Goal: Task Accomplishment & Management: Manage account settings

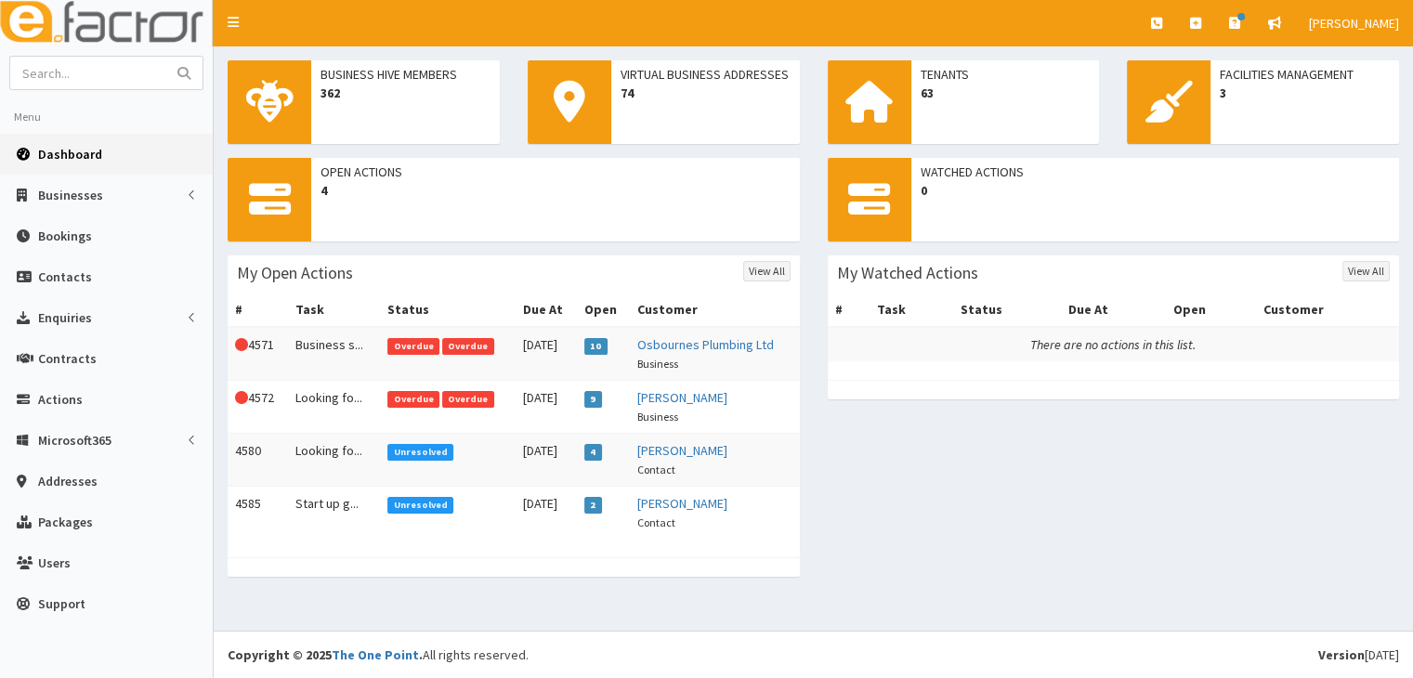
click at [446, 344] on span "Overdue" at bounding box center [468, 346] width 52 height 17
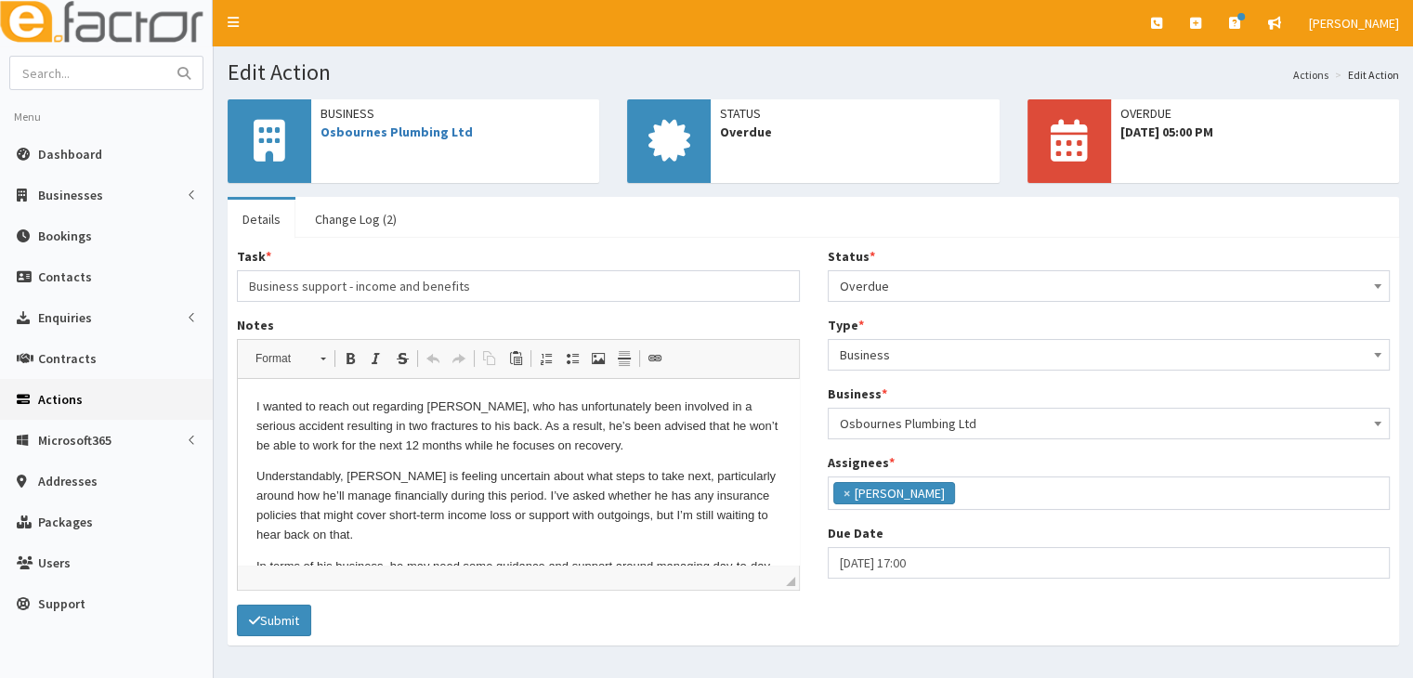
click at [1375, 290] on span at bounding box center [1378, 284] width 19 height 26
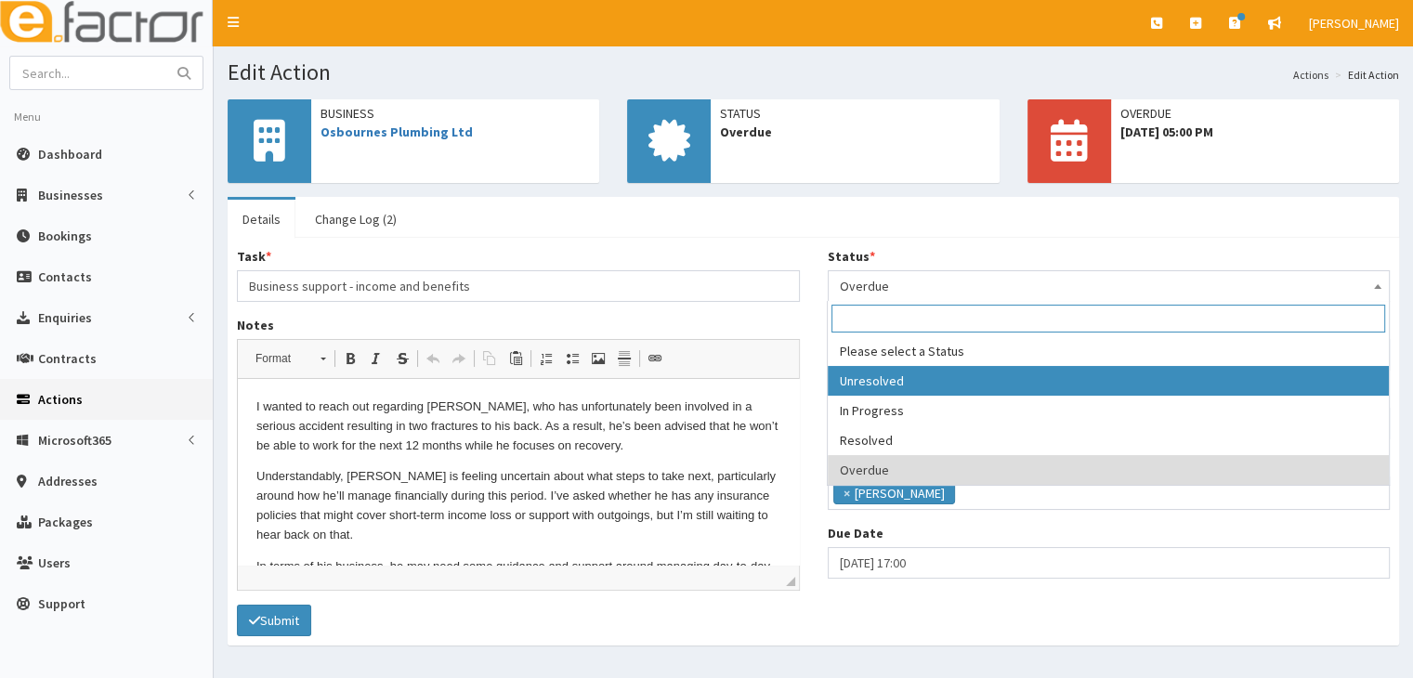
select select "1"
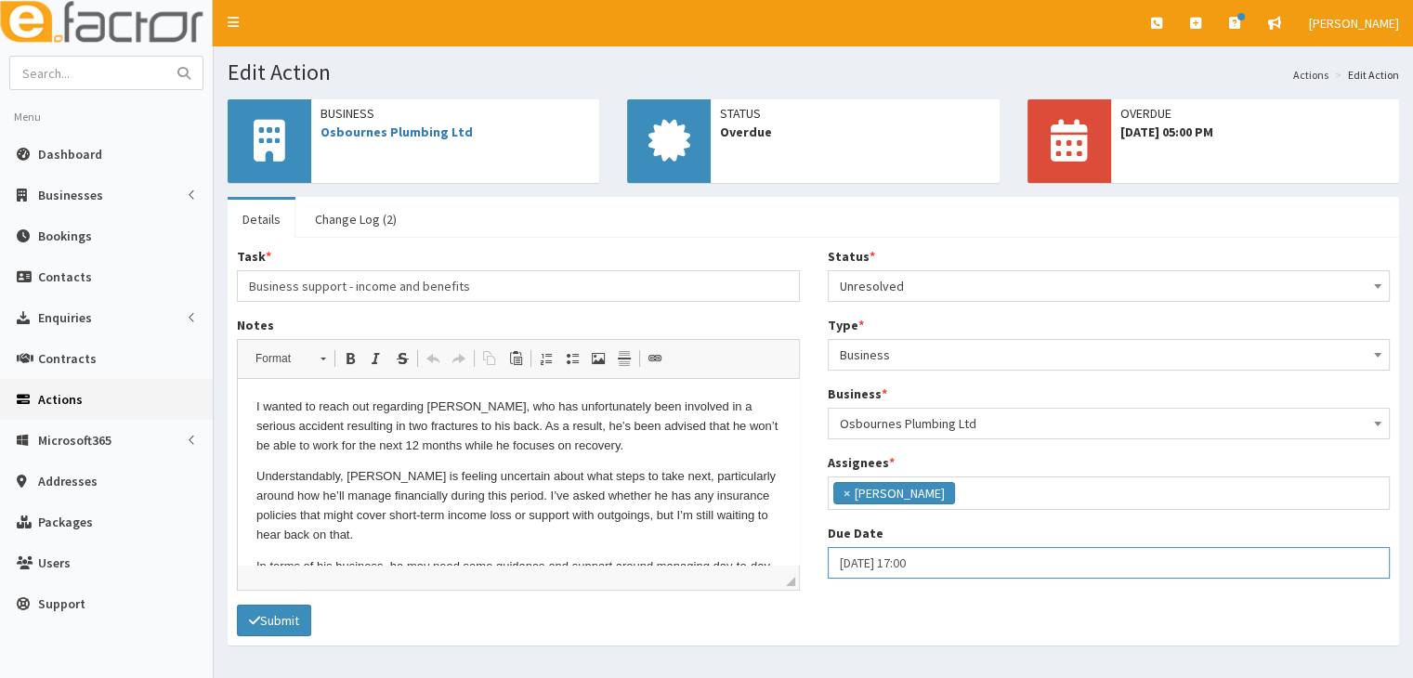
click at [847, 559] on input "02-10-2025 17:00" at bounding box center [1109, 563] width 563 height 32
select select "17"
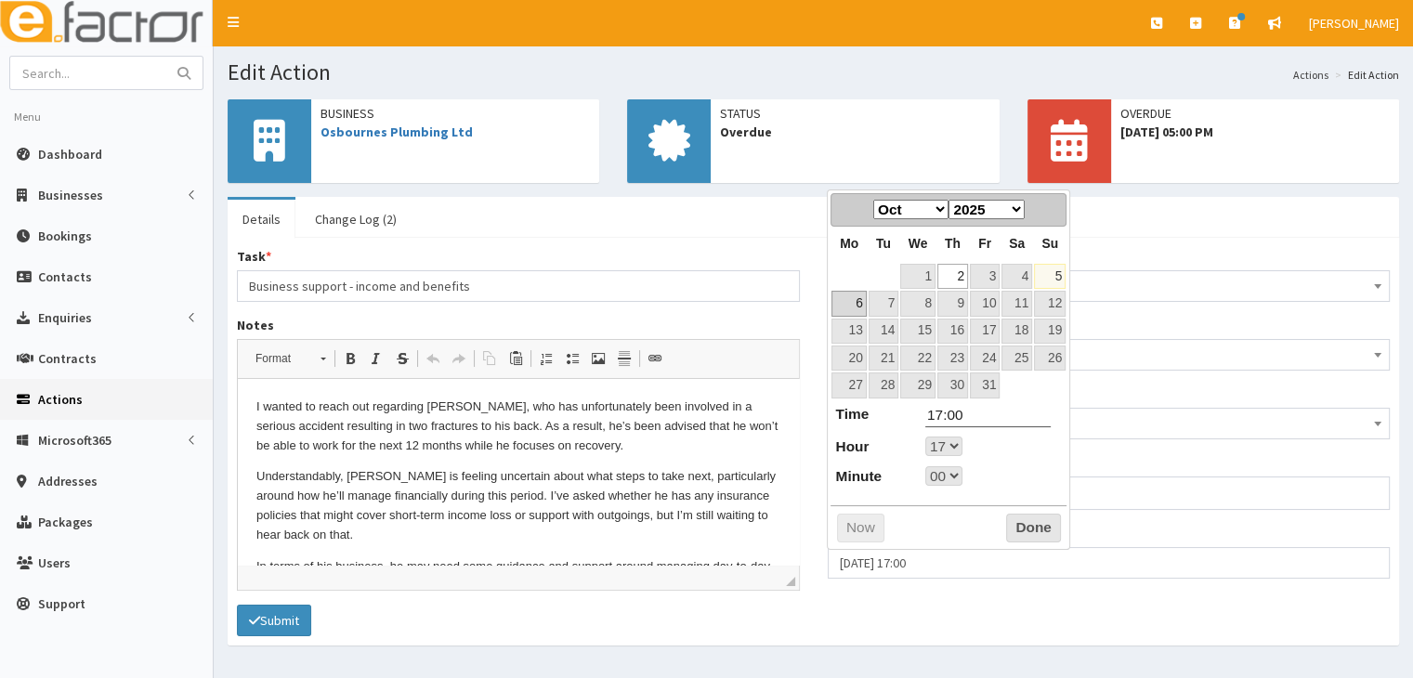
click at [860, 296] on link "6" at bounding box center [849, 303] width 34 height 25
type input "06-10-2025 17:00"
select select "17"
click at [1019, 528] on button "Done" at bounding box center [1033, 529] width 55 height 30
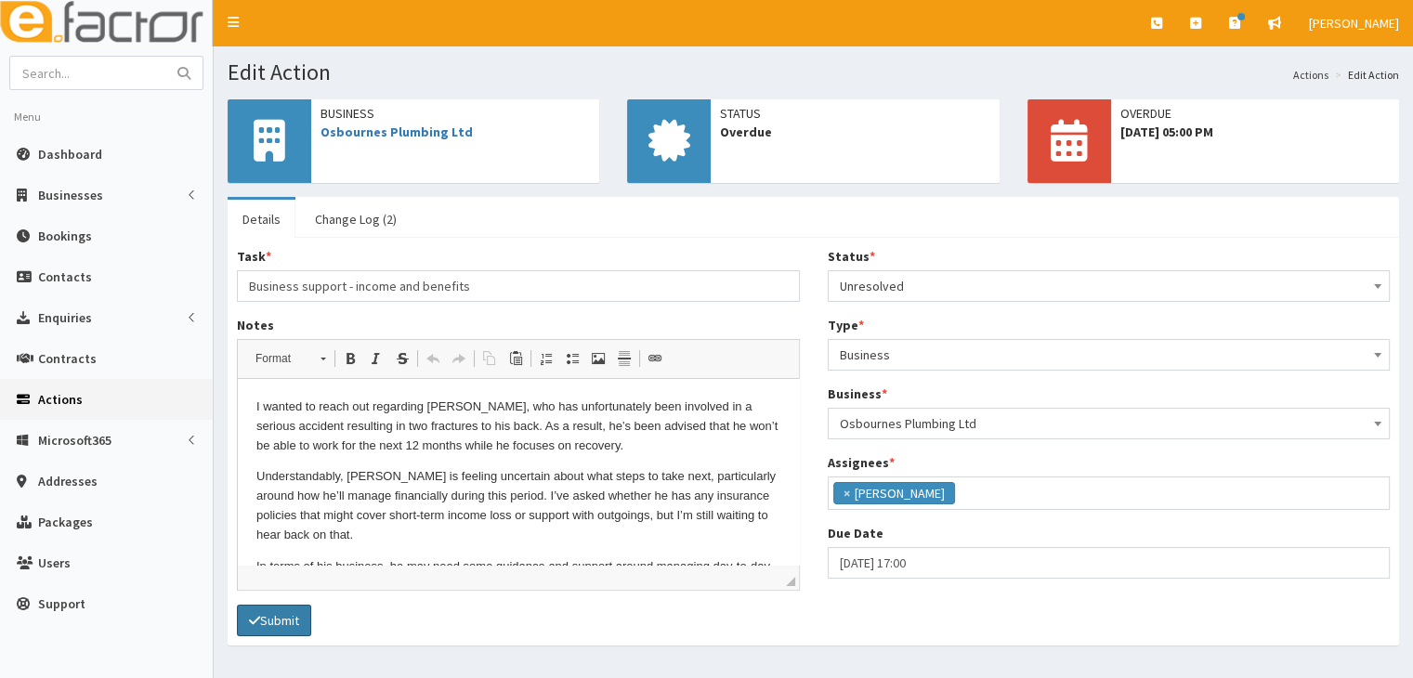
click at [299, 618] on button "Submit" at bounding box center [274, 621] width 74 height 32
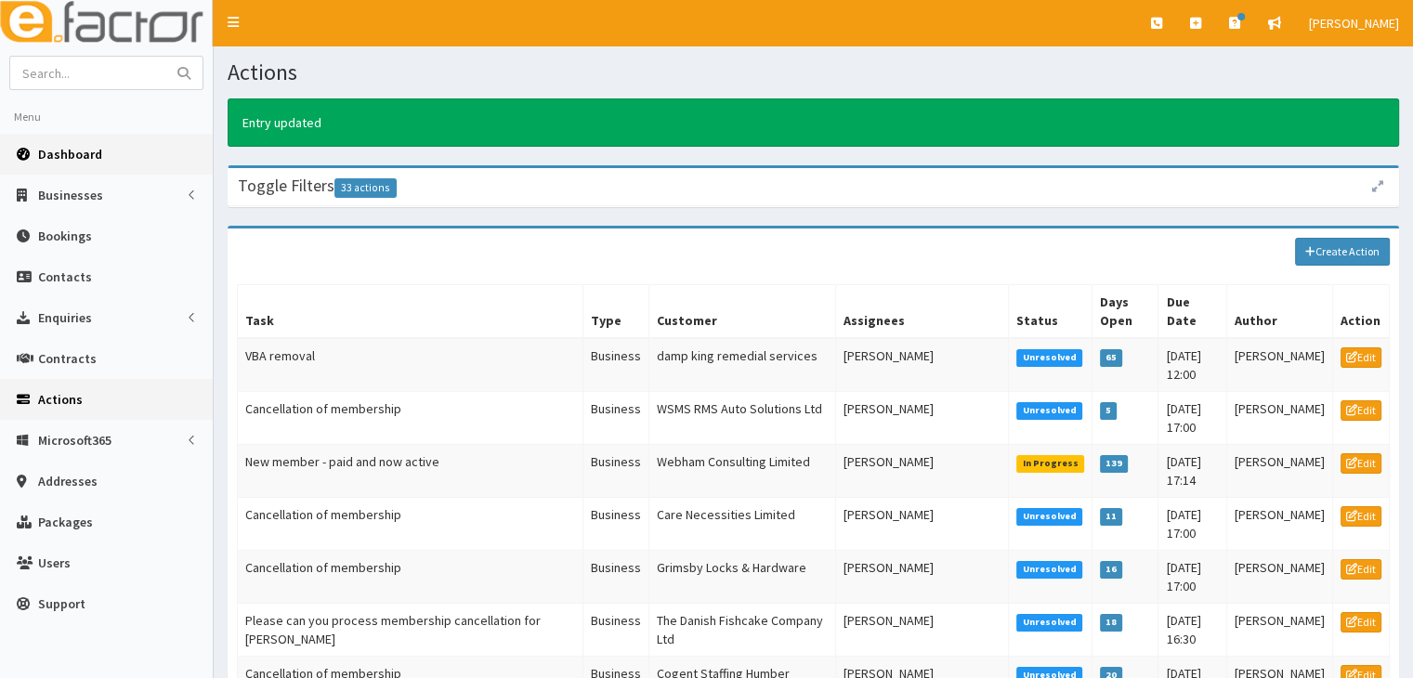
click at [61, 151] on span "Dashboard" at bounding box center [70, 154] width 64 height 17
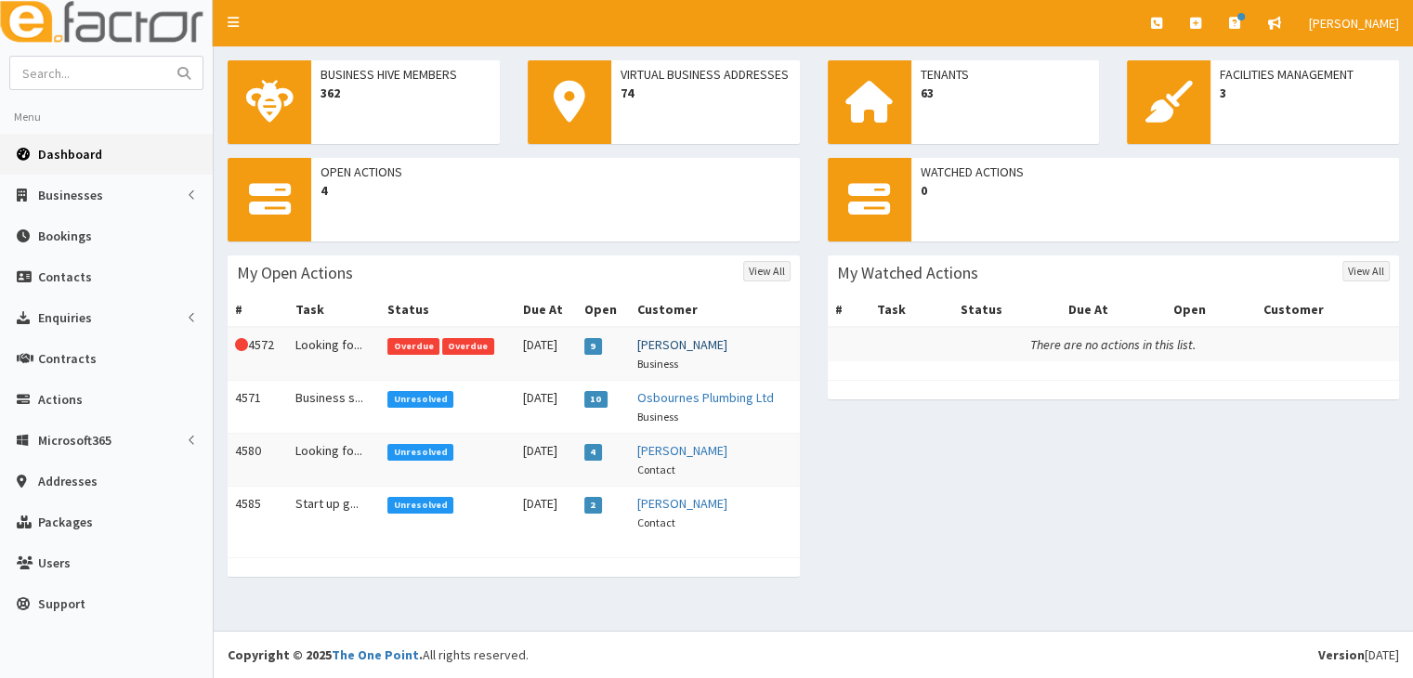
click at [664, 347] on link "[PERSON_NAME]" at bounding box center [682, 344] width 90 height 17
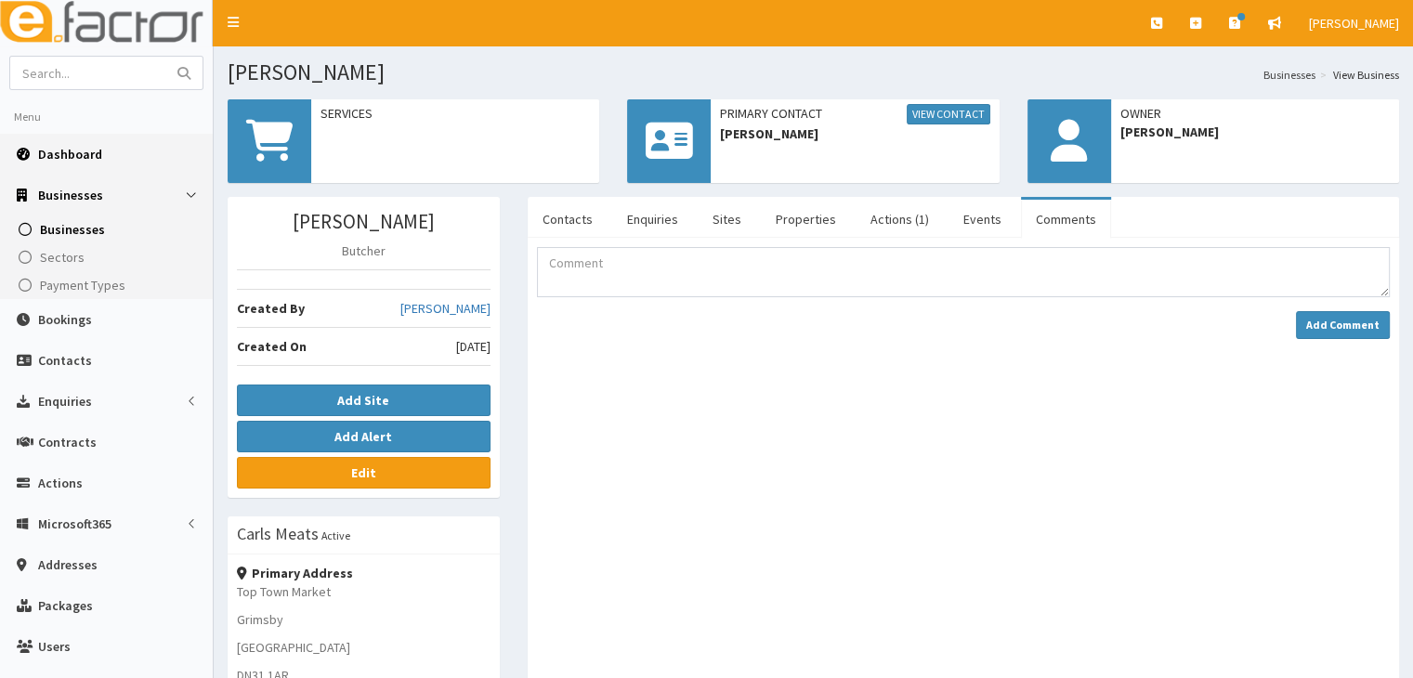
click at [63, 156] on span "Dashboard" at bounding box center [70, 154] width 64 height 17
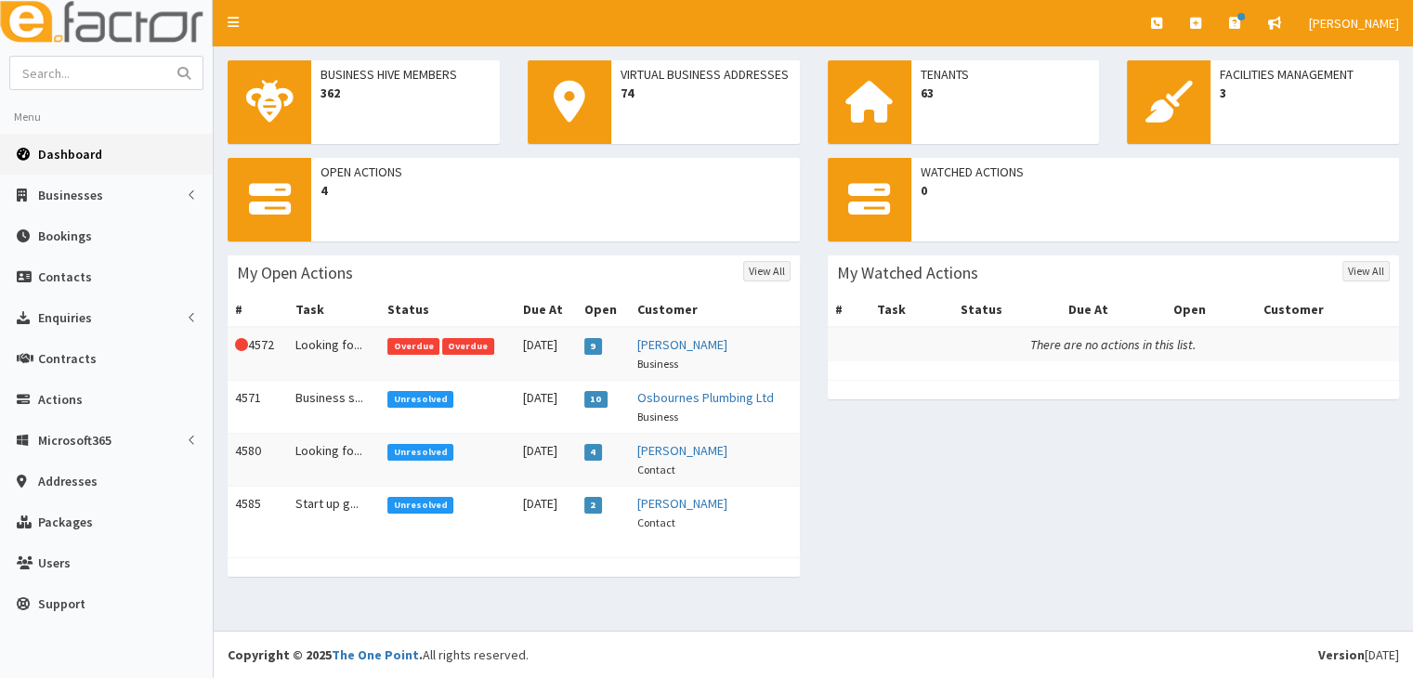
click at [411, 346] on span "Overdue" at bounding box center [413, 346] width 52 height 17
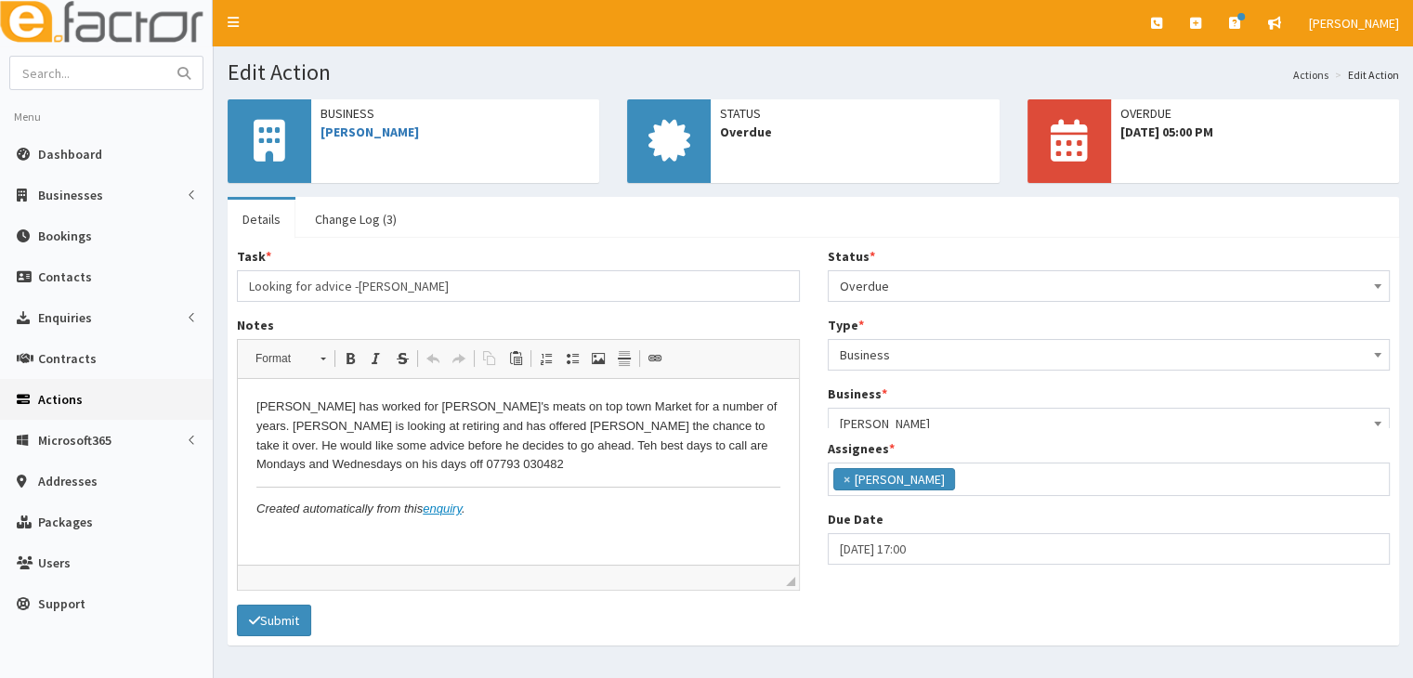
scroll to position [46, 0]
click at [1376, 288] on span at bounding box center [1378, 284] width 19 height 26
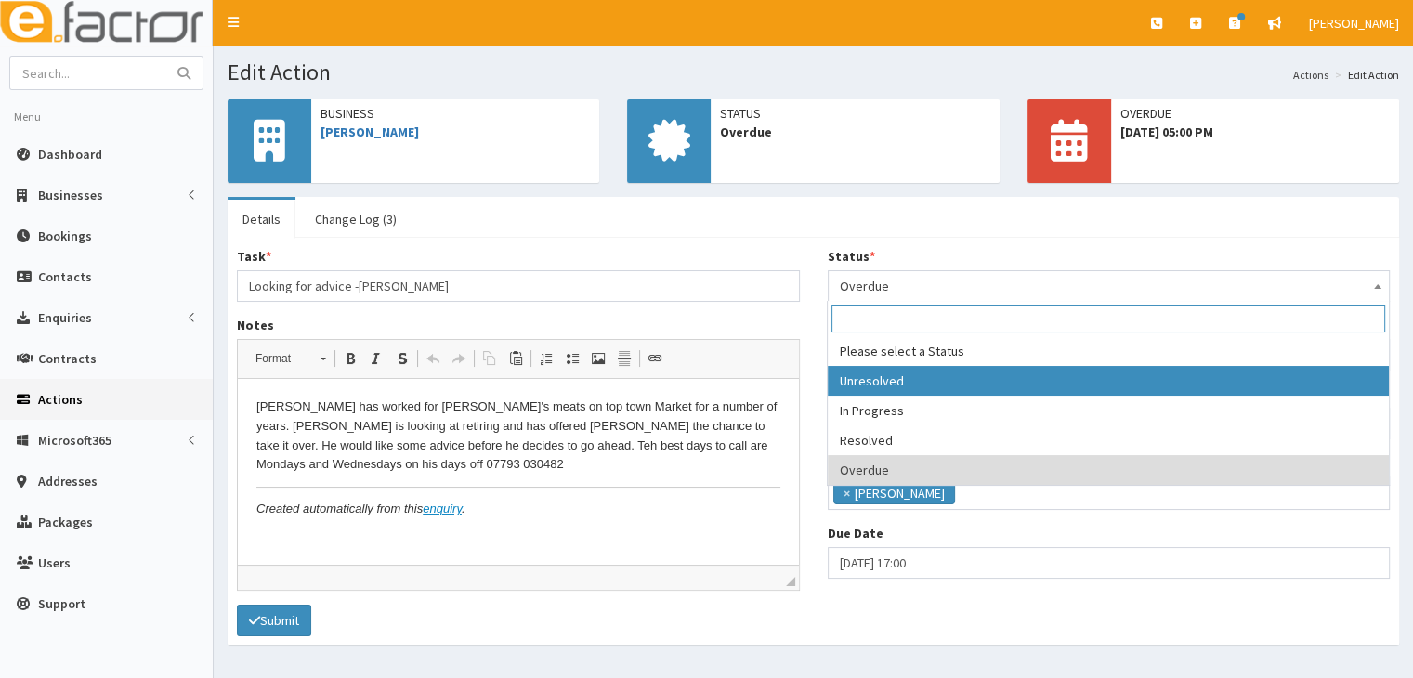
select select "1"
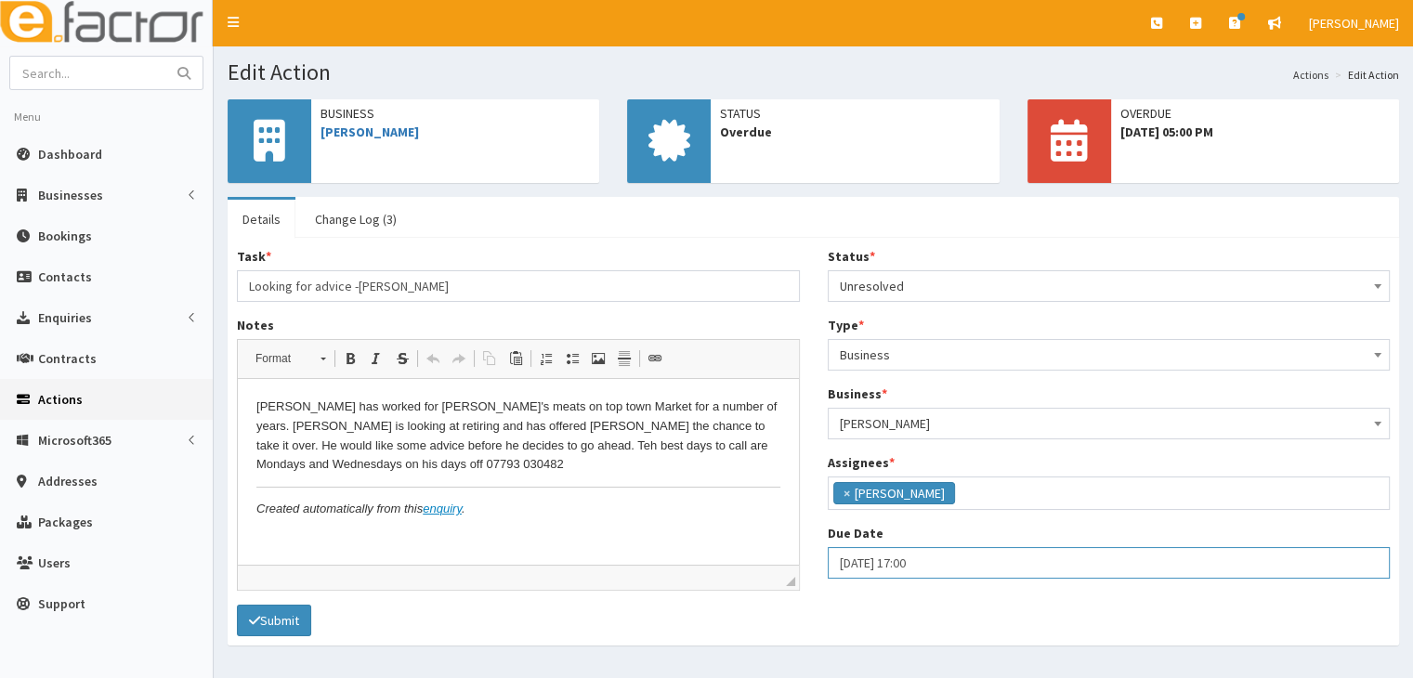
select select "17"
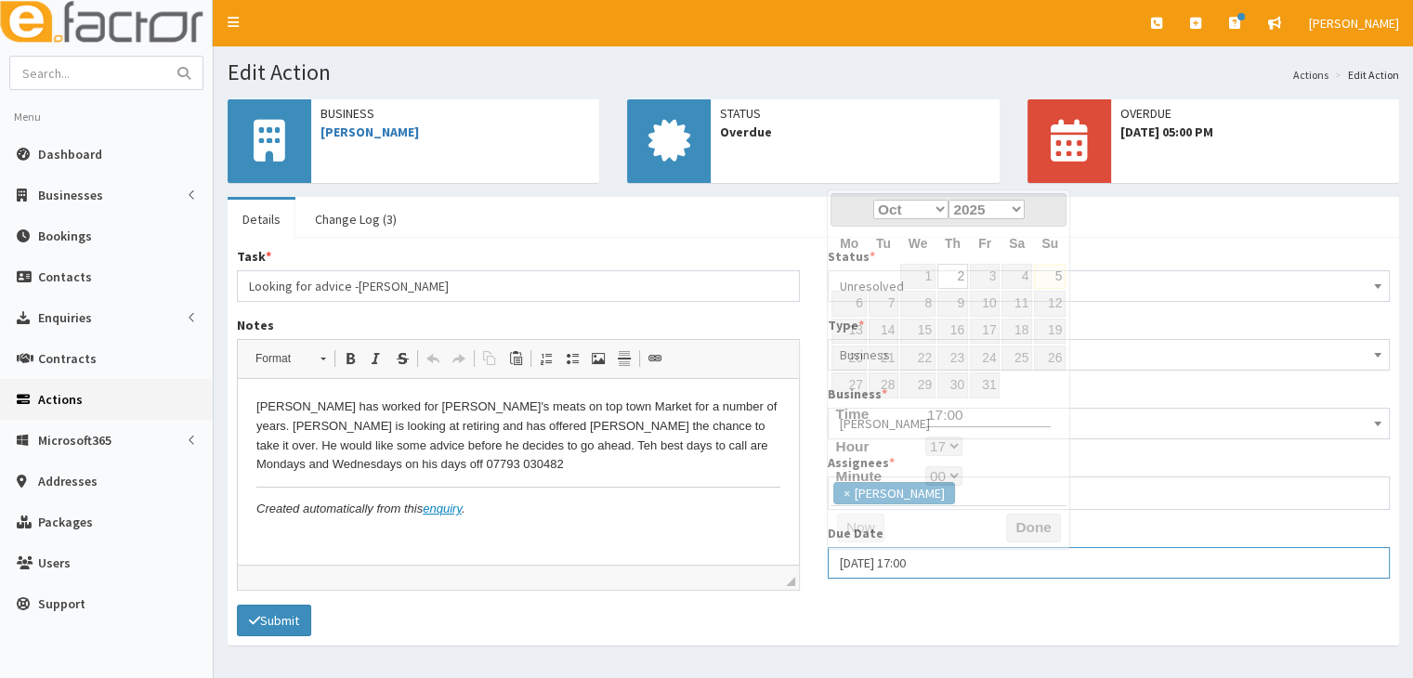
click at [841, 553] on input "[DATE] 17:00" at bounding box center [1109, 563] width 563 height 32
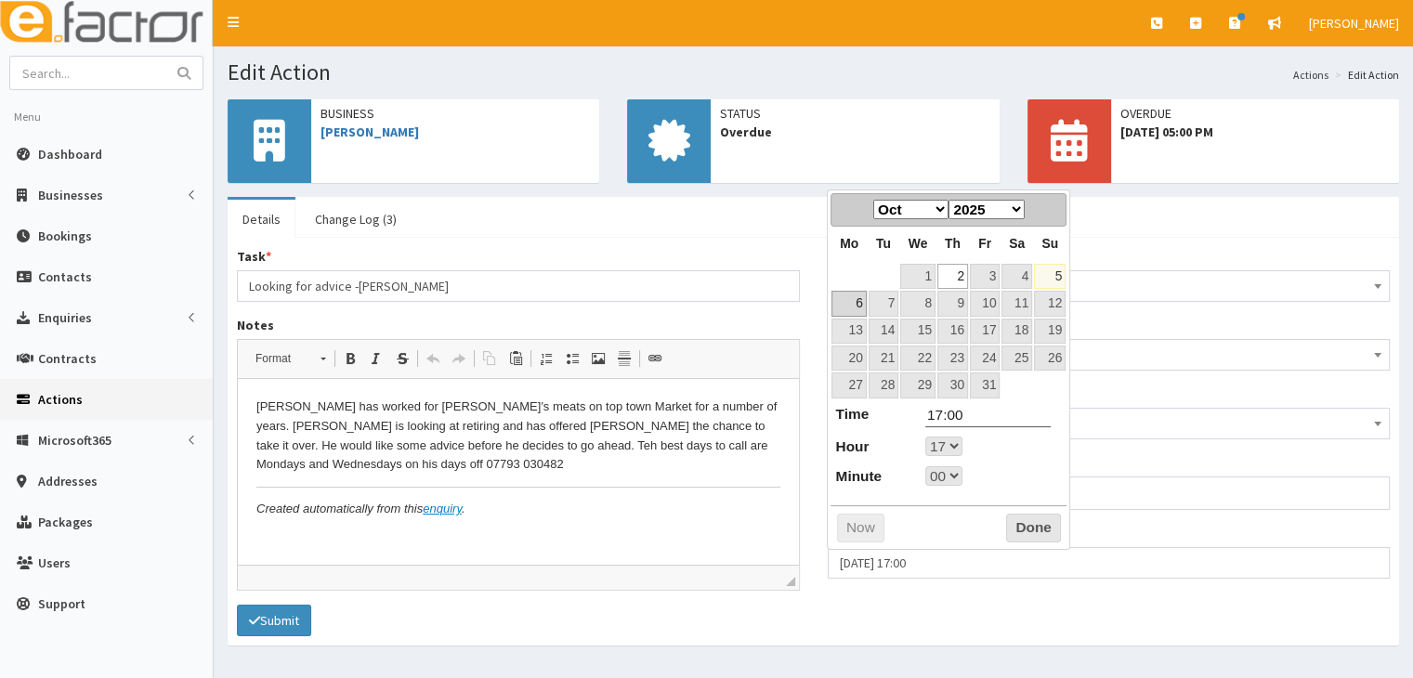
click at [855, 298] on link "6" at bounding box center [849, 303] width 34 height 25
type input "06-10-2025 17:00"
select select "17"
click at [1018, 526] on button "Done" at bounding box center [1033, 529] width 55 height 30
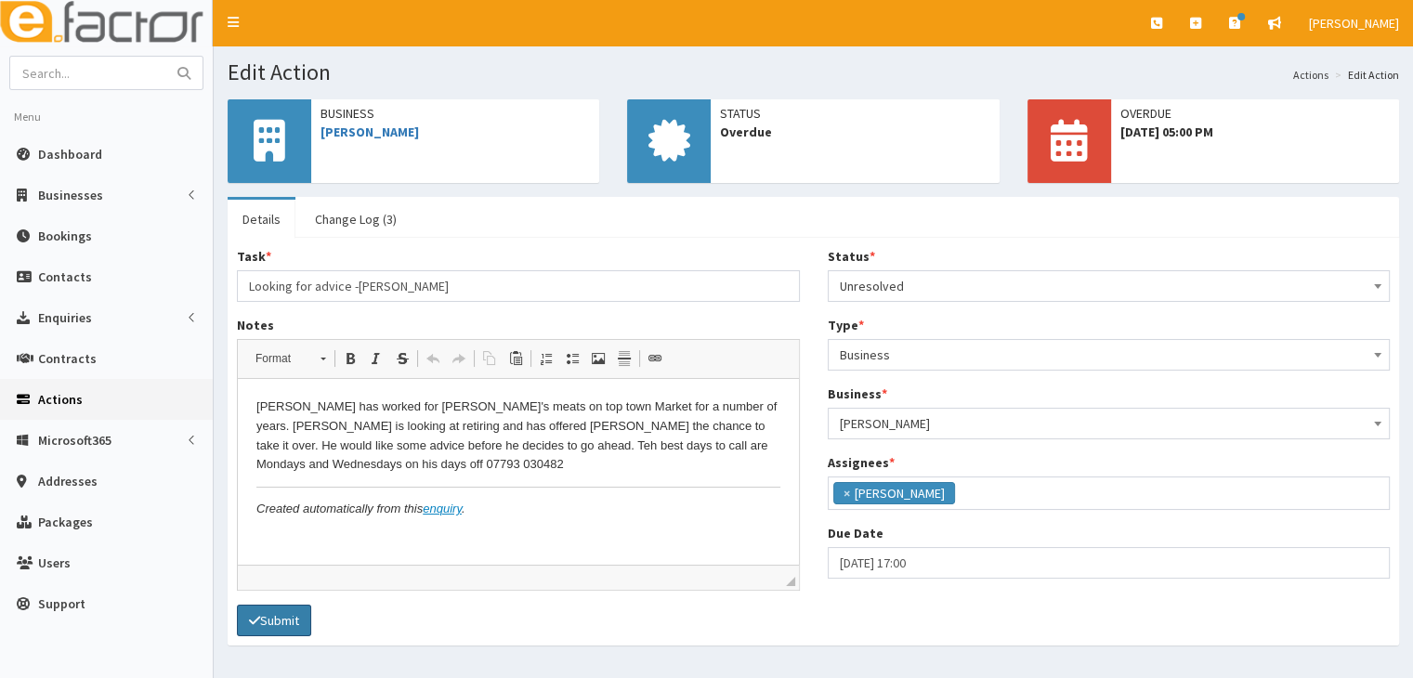
click at [275, 618] on button "Submit" at bounding box center [274, 621] width 74 height 32
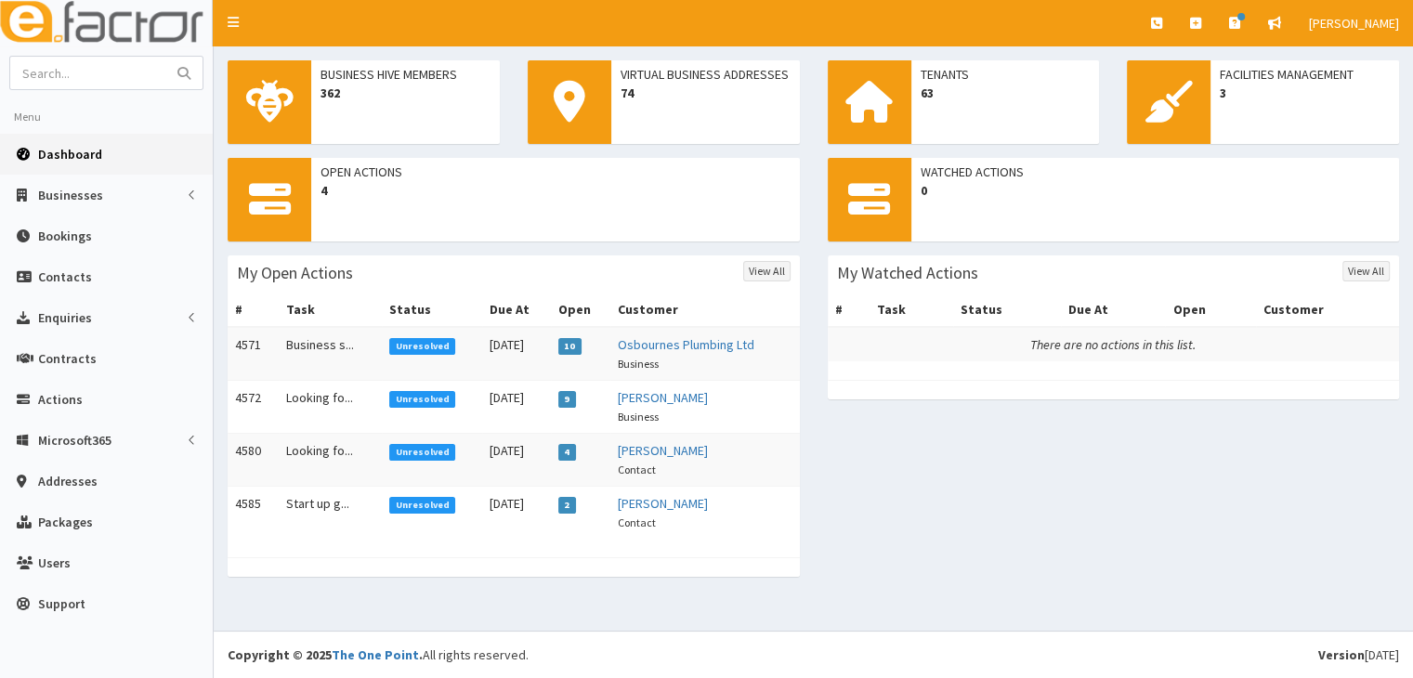
click at [395, 451] on span "Unresolved" at bounding box center [422, 452] width 66 height 17
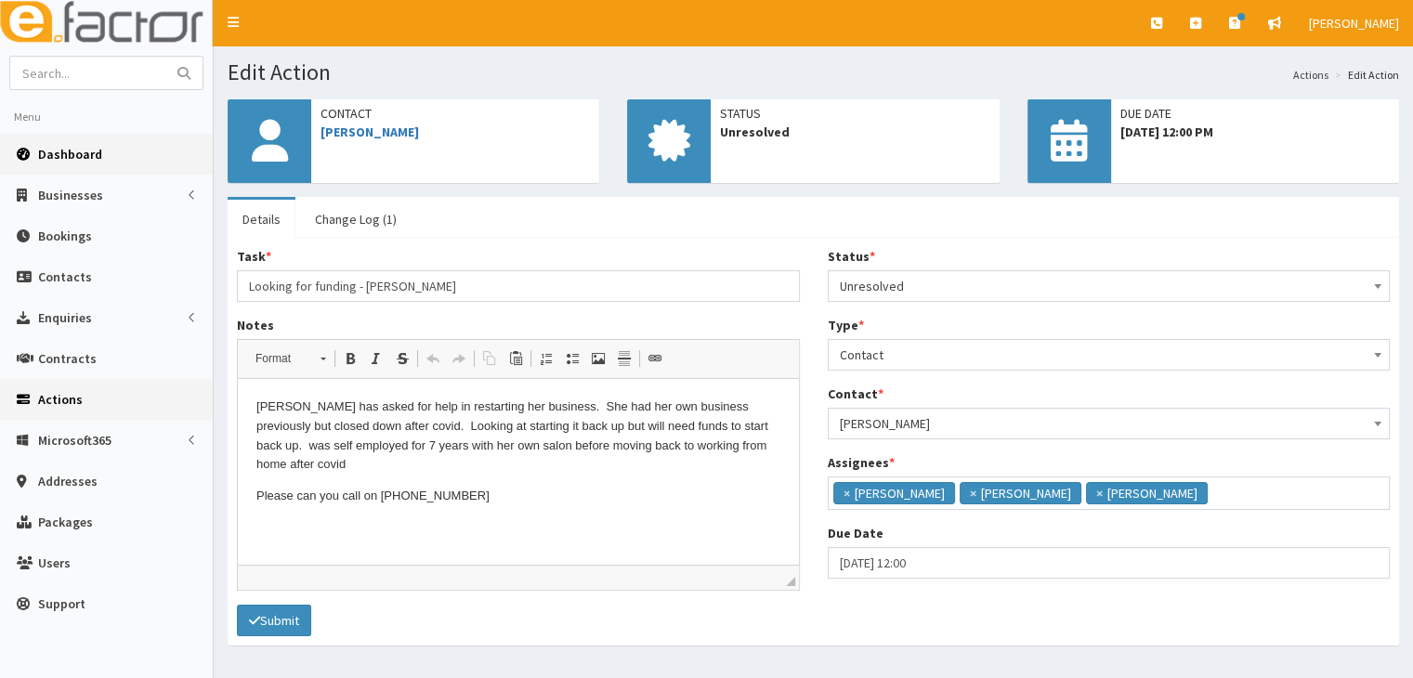
click at [85, 154] on span "Dashboard" at bounding box center [70, 154] width 64 height 17
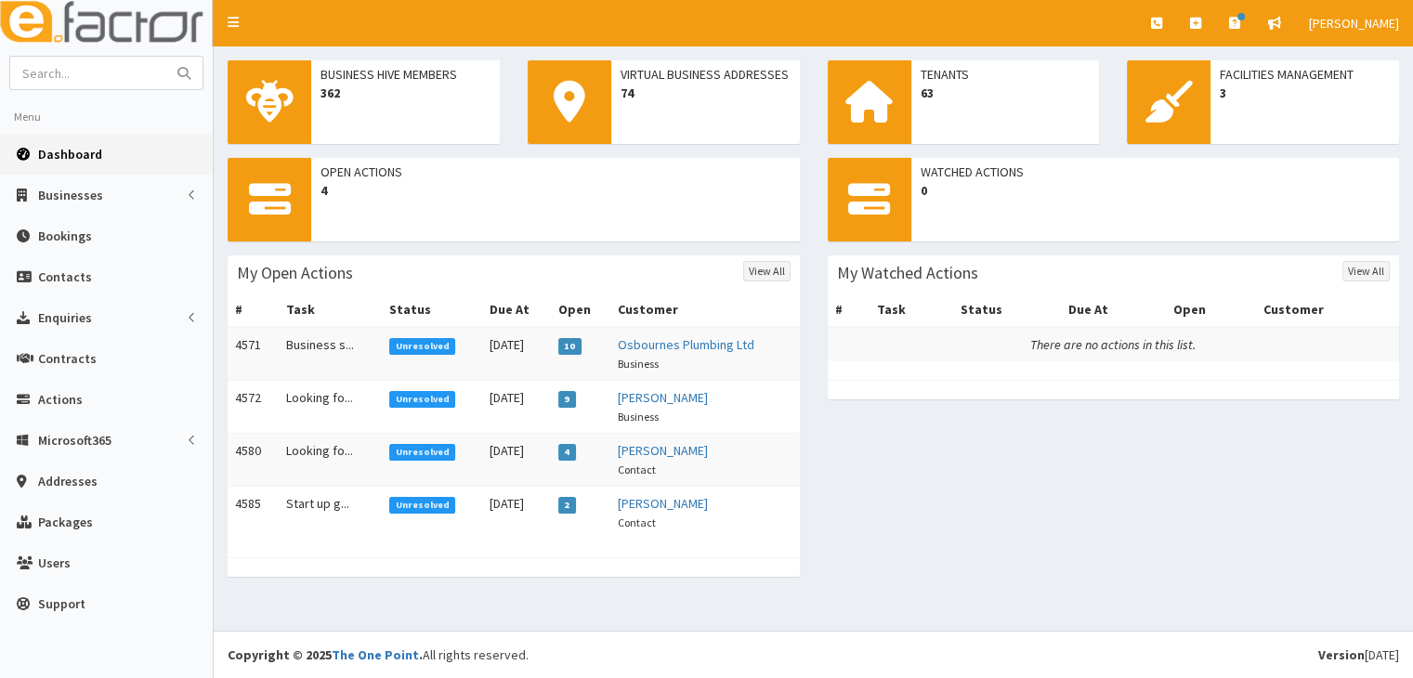
click at [414, 505] on span "Unresolved" at bounding box center [422, 505] width 66 height 17
